Goal: Information Seeking & Learning: Learn about a topic

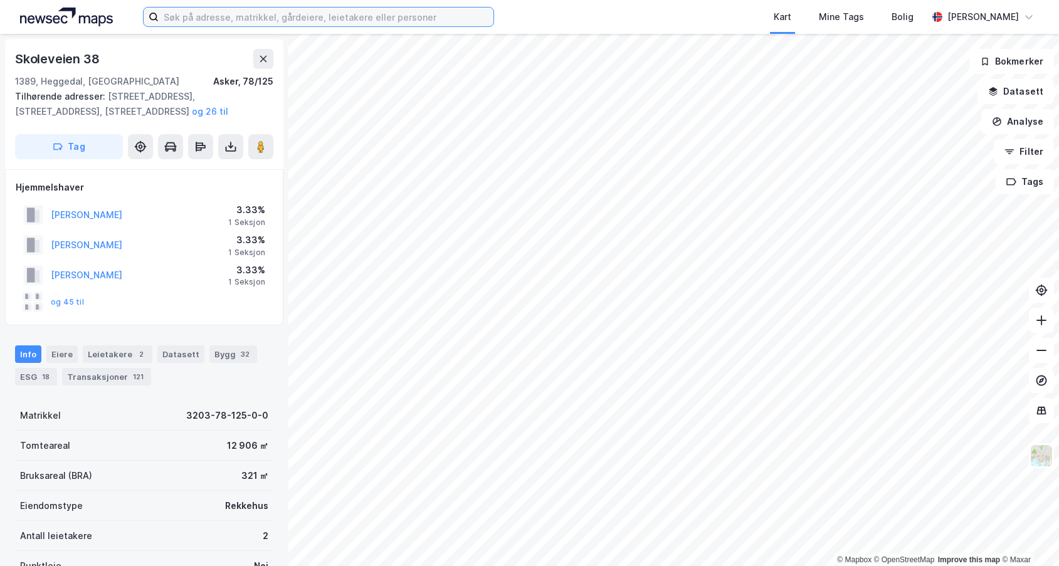
drag, startPoint x: 0, startPoint y: 0, endPoint x: 182, endPoint y: 18, distance: 183.4
click at [182, 18] on input at bounding box center [326, 17] width 335 height 19
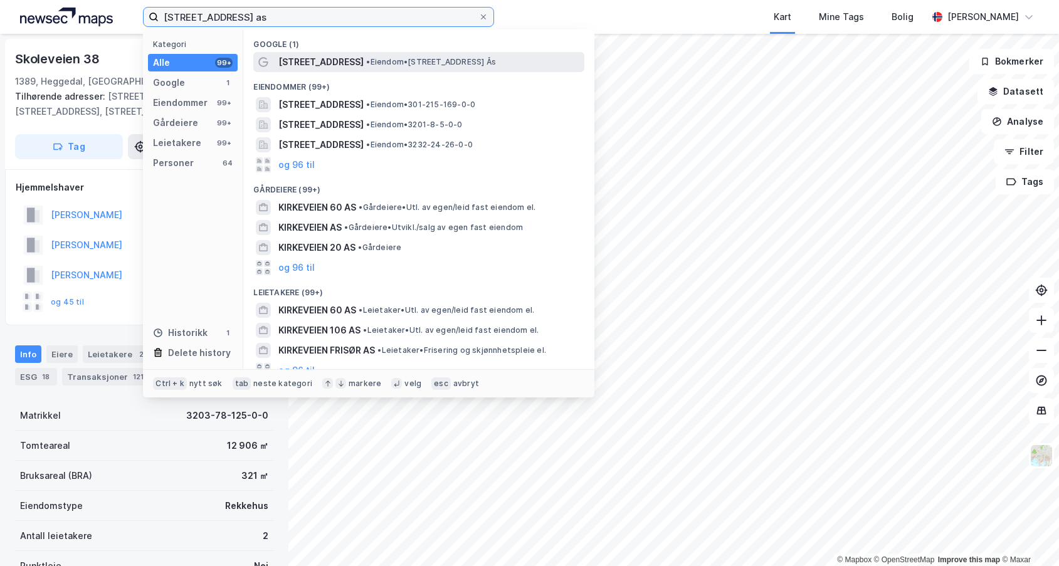
type input "[STREET_ADDRESS] as"
click at [414, 60] on span "• Eiendom • [STREET_ADDRESS]" at bounding box center [431, 62] width 130 height 10
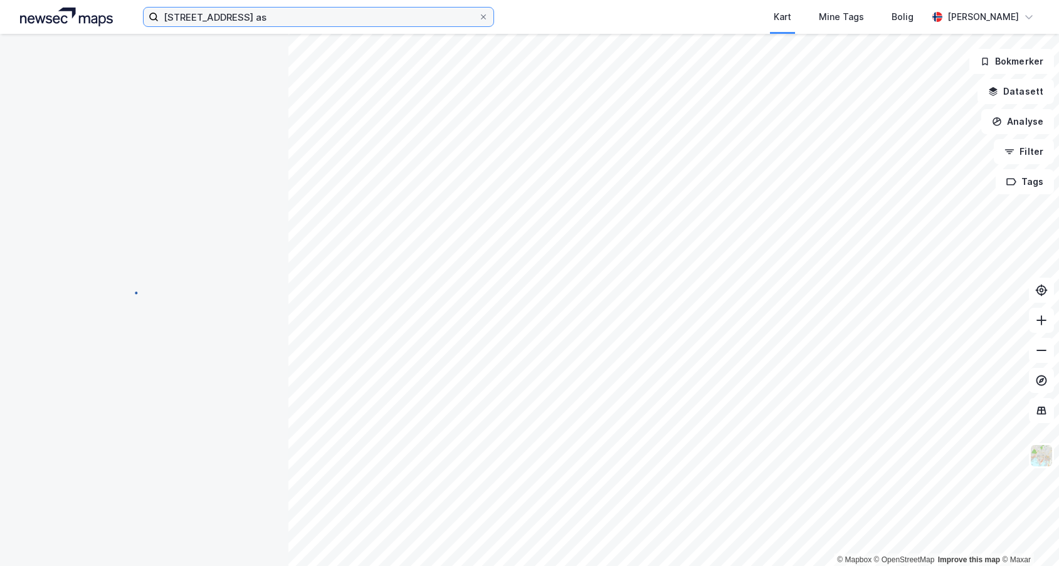
click at [255, 18] on input "[STREET_ADDRESS] as" at bounding box center [319, 17] width 320 height 19
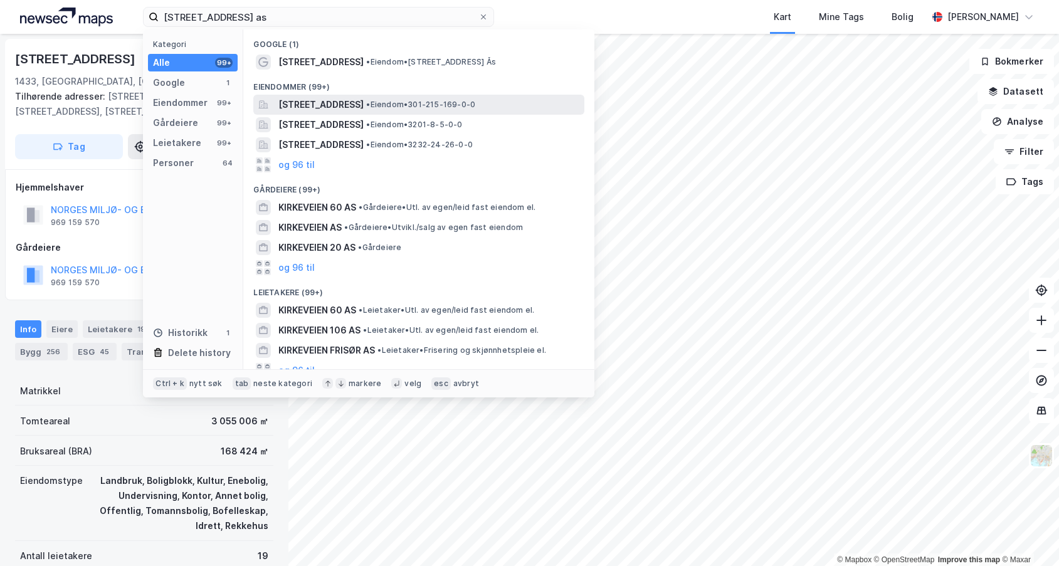
click at [351, 102] on span "[STREET_ADDRESS]" at bounding box center [320, 104] width 85 height 15
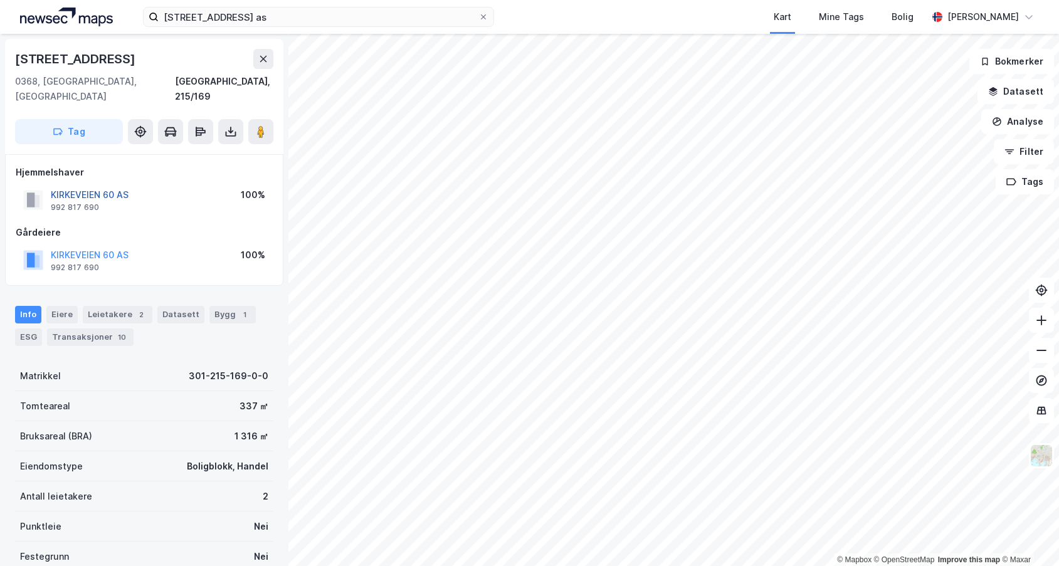
click at [0, 0] on button "KIRKEVEIEN 60 AS" at bounding box center [0, 0] width 0 height 0
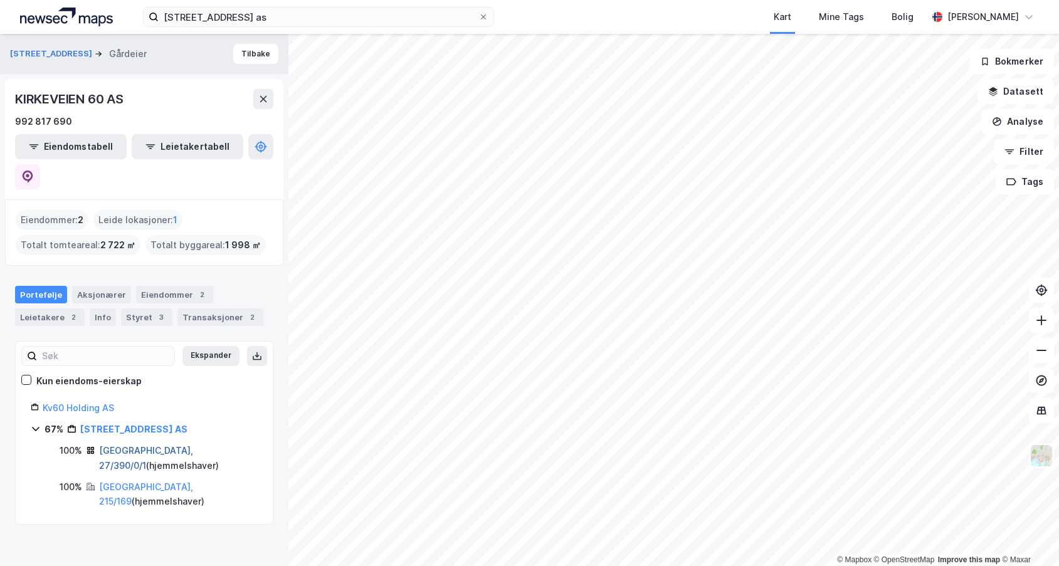
click at [130, 445] on link "[GEOGRAPHIC_DATA], 27/390/0/1" at bounding box center [146, 458] width 94 height 26
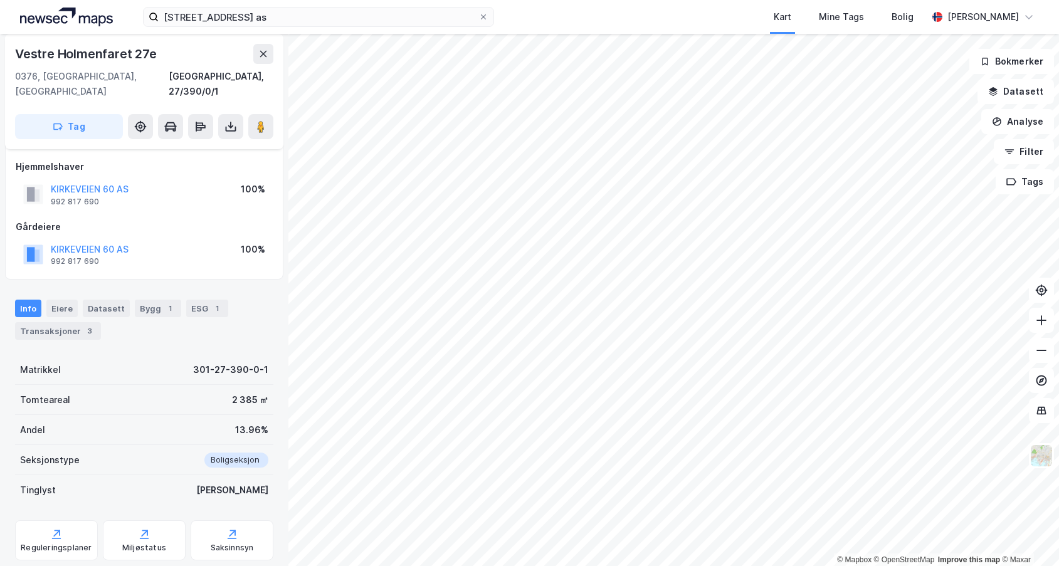
scroll to position [127, 0]
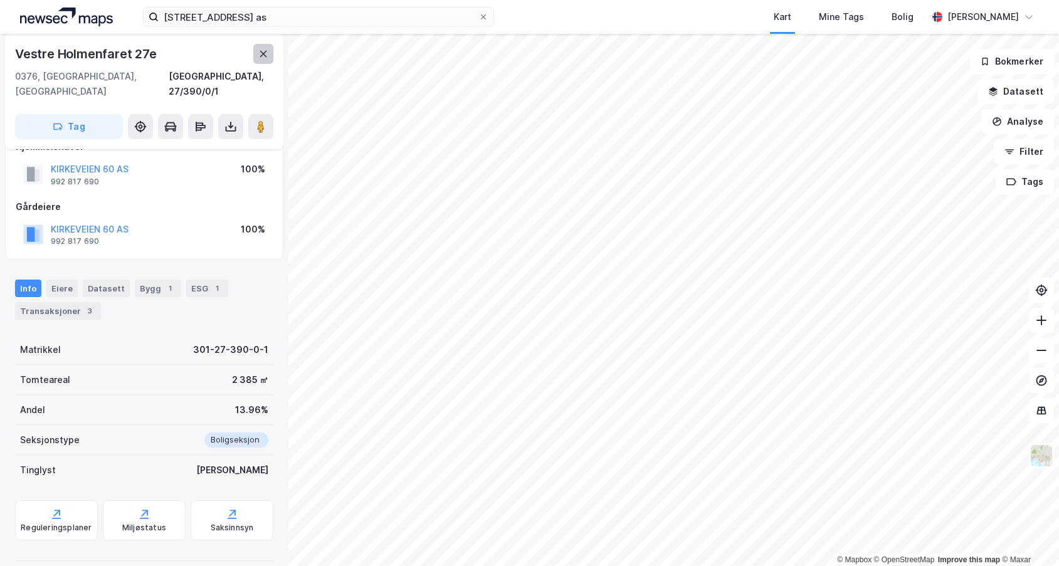
click at [263, 55] on icon at bounding box center [263, 54] width 7 height 6
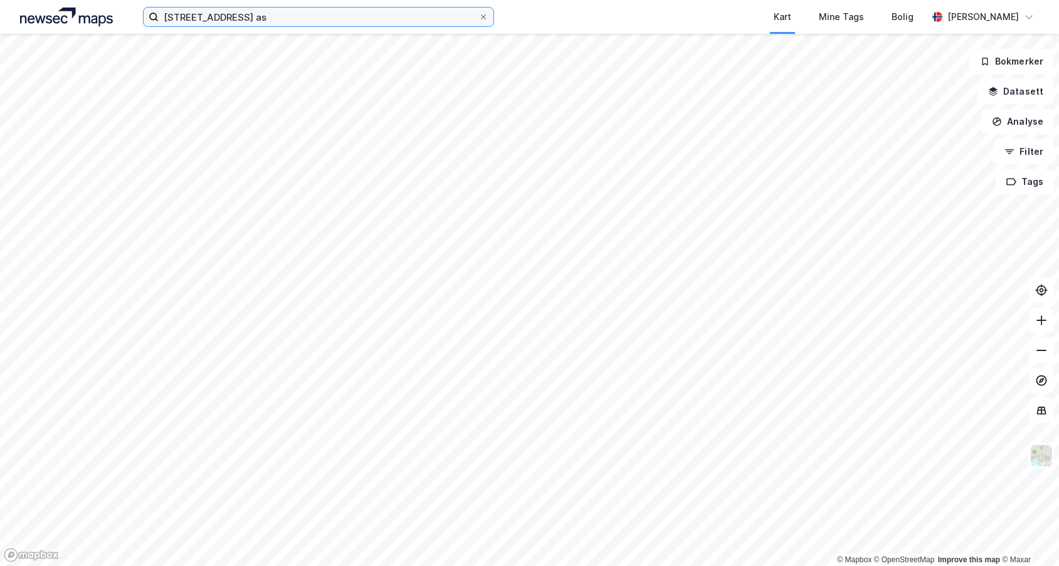
click at [264, 23] on input "[STREET_ADDRESS] as" at bounding box center [319, 17] width 320 height 19
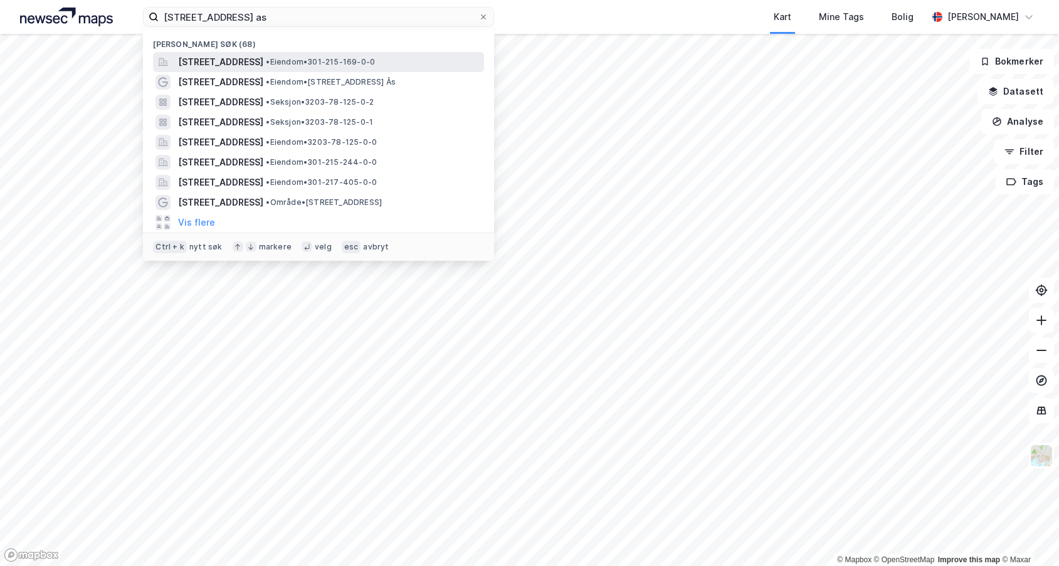
click at [263, 59] on span "[STREET_ADDRESS]" at bounding box center [220, 62] width 85 height 15
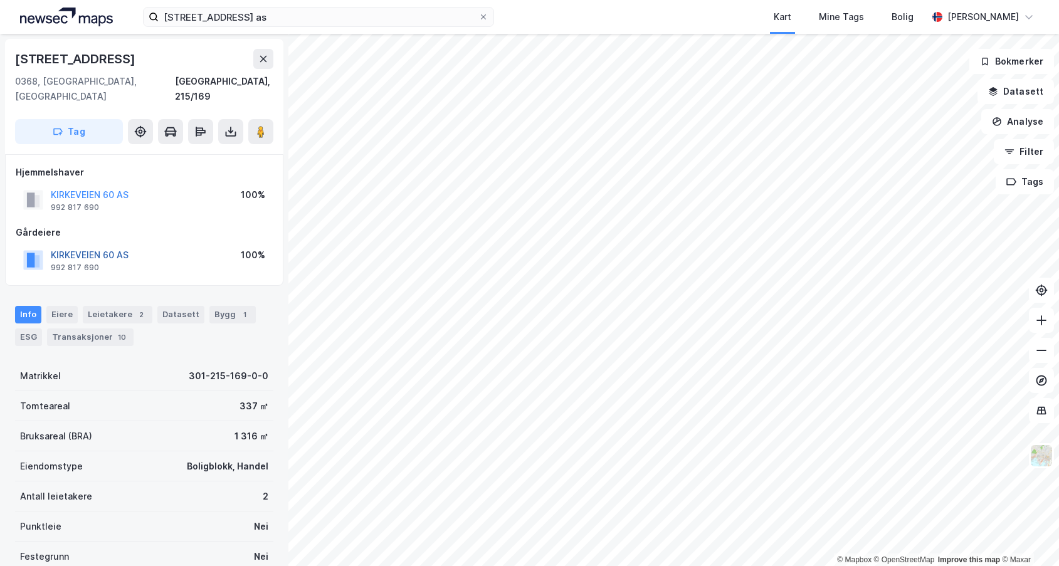
click at [0, 0] on button "KIRKEVEIEN 60 AS" at bounding box center [0, 0] width 0 height 0
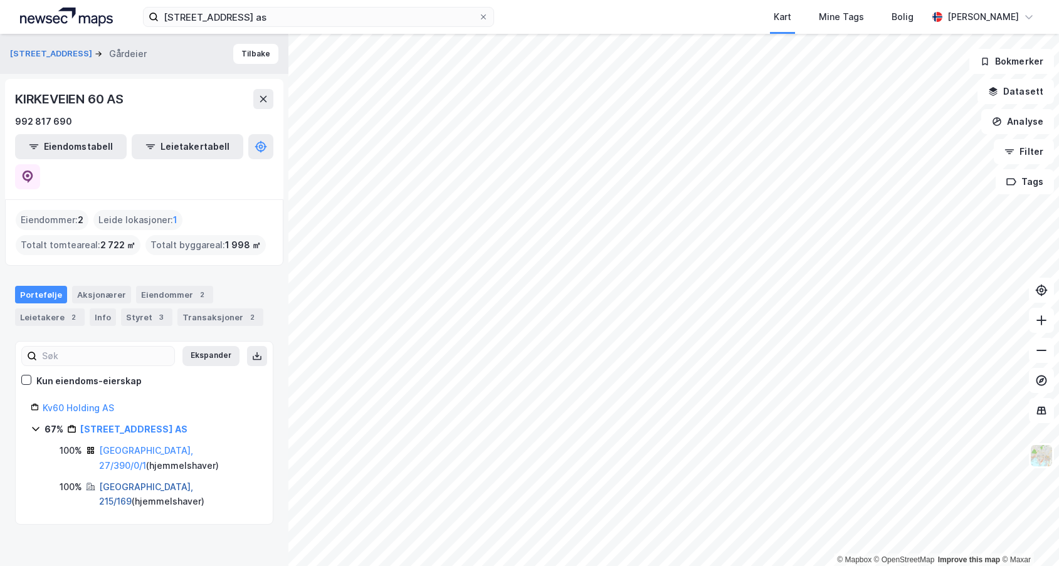
click at [148, 482] on link "[GEOGRAPHIC_DATA], 215/169" at bounding box center [146, 495] width 94 height 26
